Goal: Navigation & Orientation: Find specific page/section

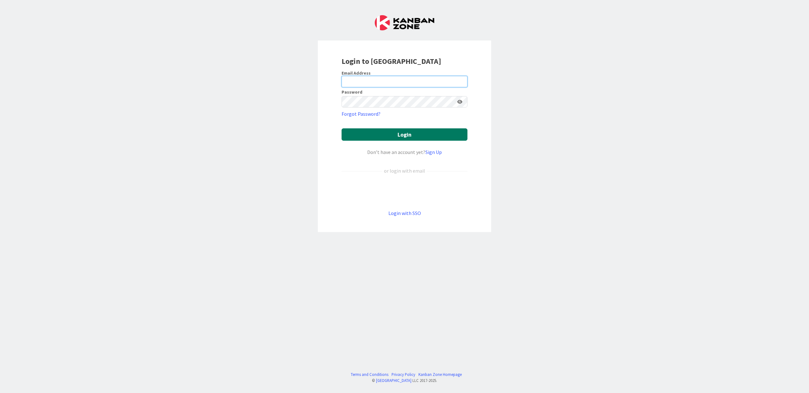
type input "[PERSON_NAME][EMAIL_ADDRESS][DOMAIN_NAME]"
click at [407, 135] on button "Login" at bounding box center [404, 134] width 126 height 12
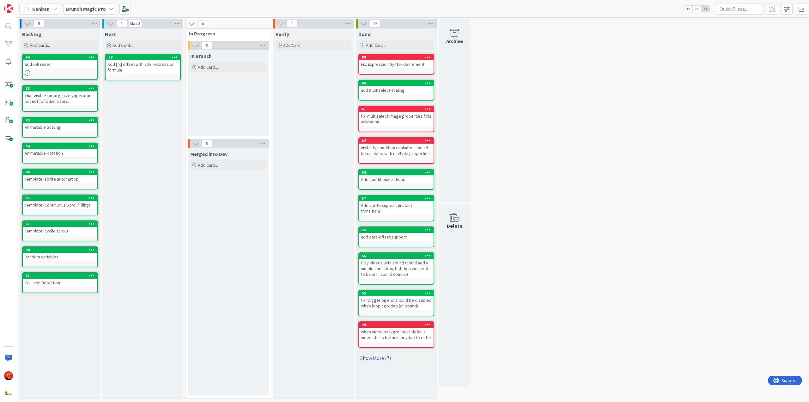
click at [99, 9] on b "Brunch Magic Pro" at bounding box center [86, 9] width 40 height 6
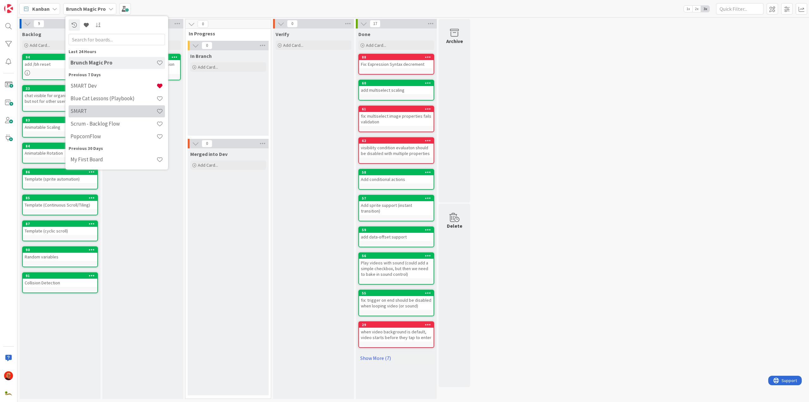
click at [89, 109] on h4 "SMART" at bounding box center [113, 111] width 86 height 6
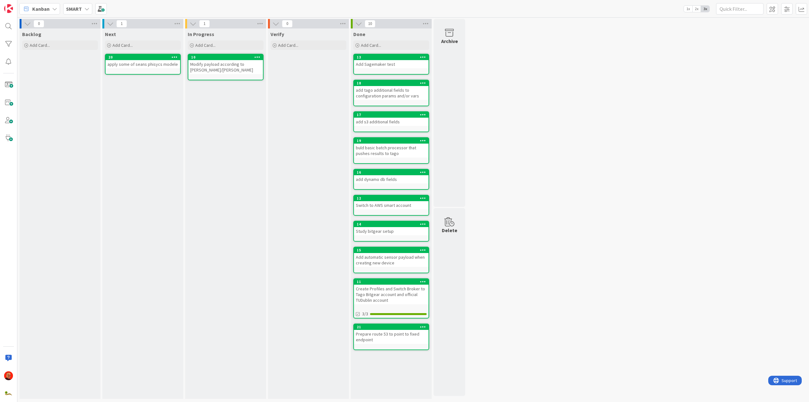
click at [85, 10] on icon at bounding box center [86, 8] width 5 height 5
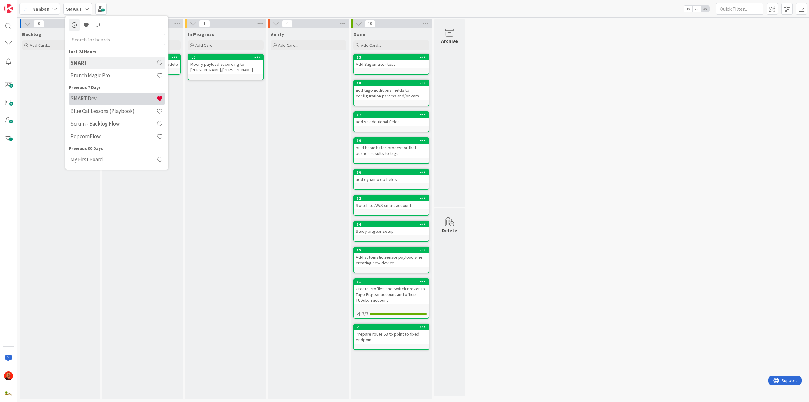
click at [95, 99] on h4 "SMART Dev" at bounding box center [113, 98] width 86 height 6
